Goal: Transaction & Acquisition: Download file/media

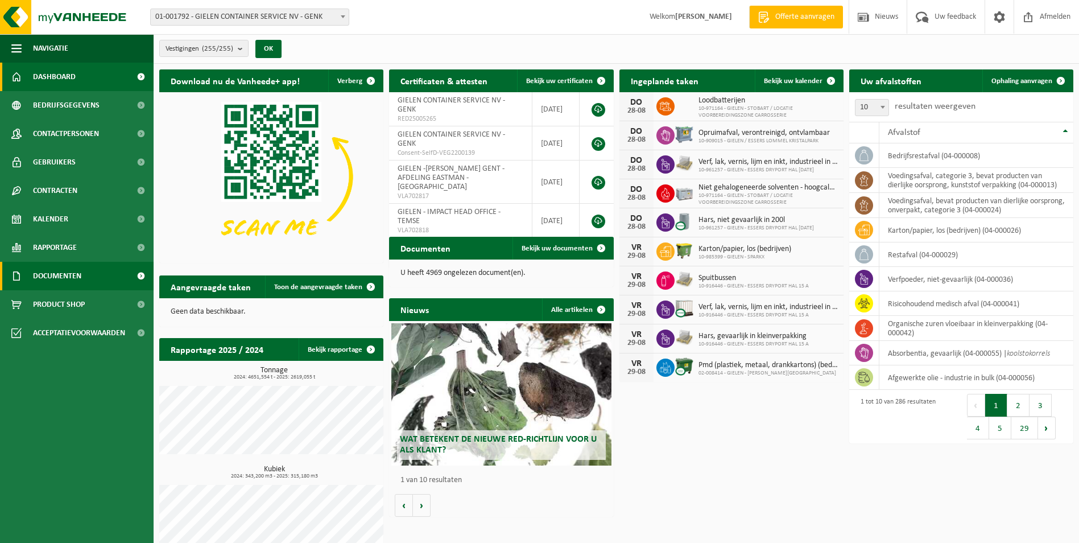
click at [96, 278] on link "Documenten" at bounding box center [77, 276] width 154 height 28
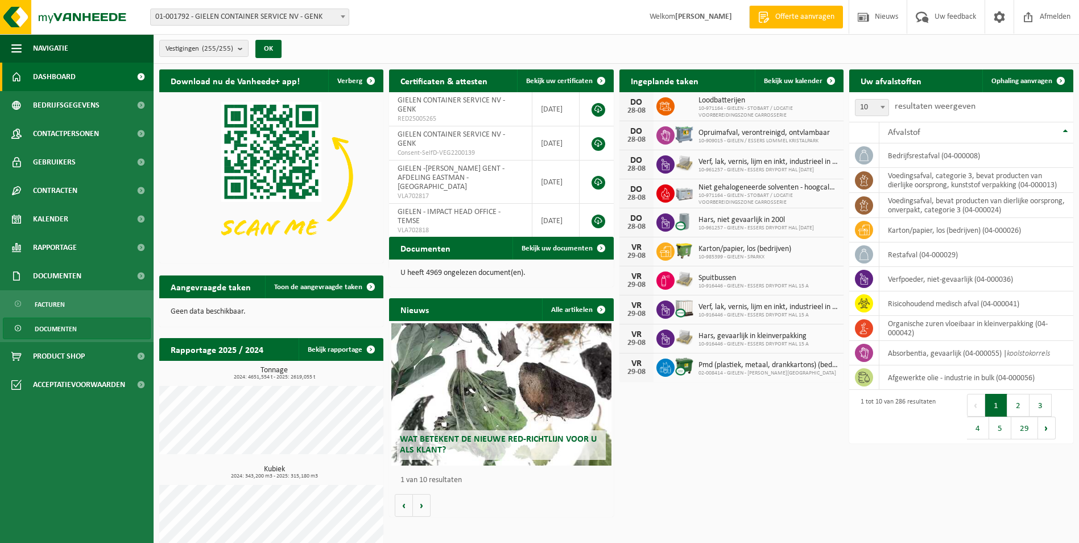
click at [68, 332] on span "Documenten" at bounding box center [56, 329] width 42 height 22
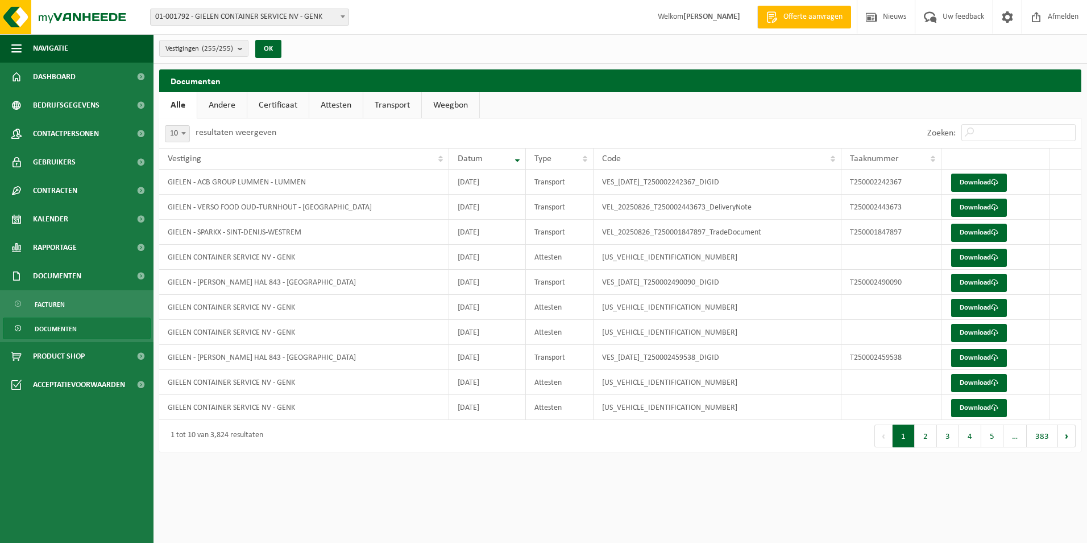
click at [464, 108] on link "Weegbon" at bounding box center [450, 105] width 57 height 26
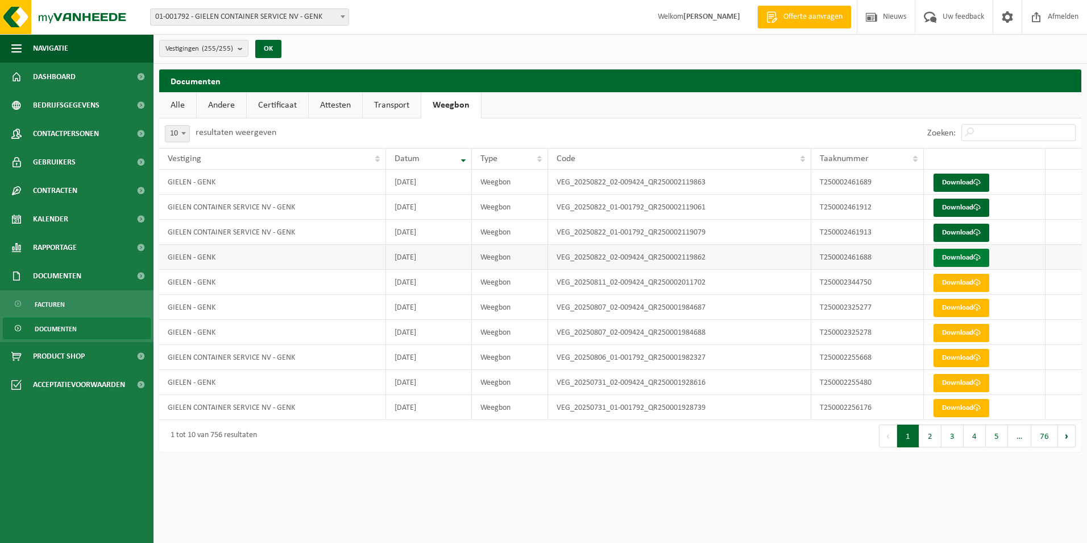
click at [957, 255] on link "Download" at bounding box center [962, 258] width 56 height 18
click at [947, 233] on link "Download" at bounding box center [962, 232] width 56 height 18
click at [984, 205] on link "Download" at bounding box center [962, 207] width 56 height 18
click at [964, 185] on link "Download" at bounding box center [962, 182] width 56 height 18
